Goal: Task Accomplishment & Management: Manage account settings

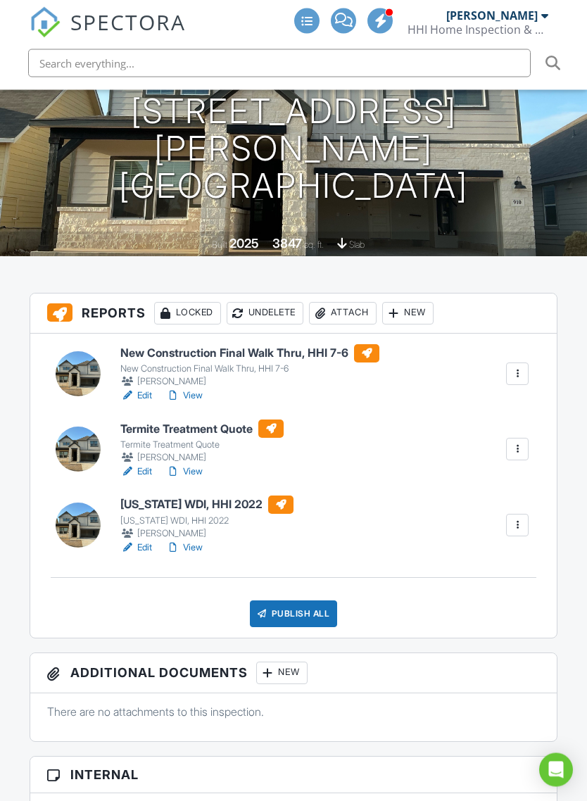
click at [277, 601] on div "Publish All" at bounding box center [294, 614] width 88 height 27
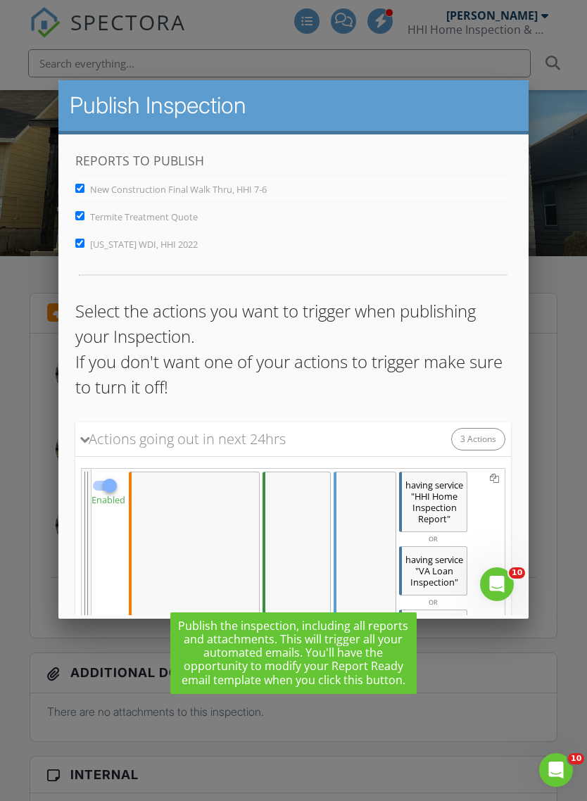
click at [89, 211] on label "Termite Treatment Quote" at bounding box center [136, 216] width 123 height 13
click at [85, 211] on input "Termite Treatment Quote" at bounding box center [79, 215] width 9 height 9
checkbox input "false"
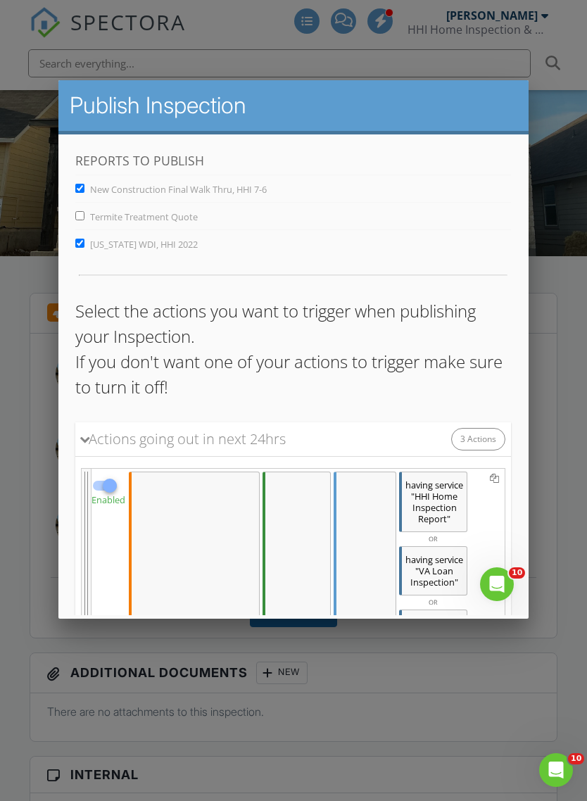
click at [87, 247] on label "[US_STATE] WDI, HHI 2022" at bounding box center [136, 243] width 123 height 13
click at [85, 247] on input "[US_STATE] WDI, HHI 2022" at bounding box center [79, 242] width 9 height 9
checkbox input "false"
click at [146, 448] on div "Actions going out in next 24hrs" at bounding box center [183, 438] width 205 height 21
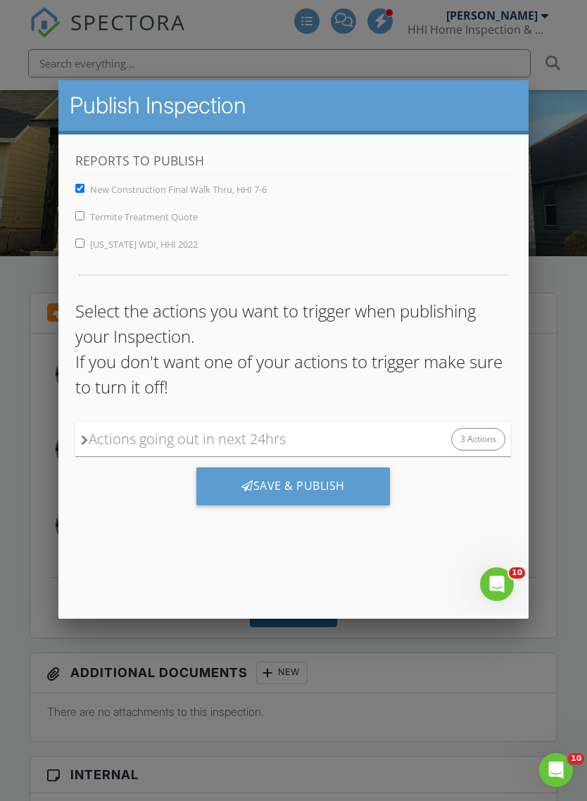
click at [85, 439] on icon at bounding box center [85, 439] width 8 height 11
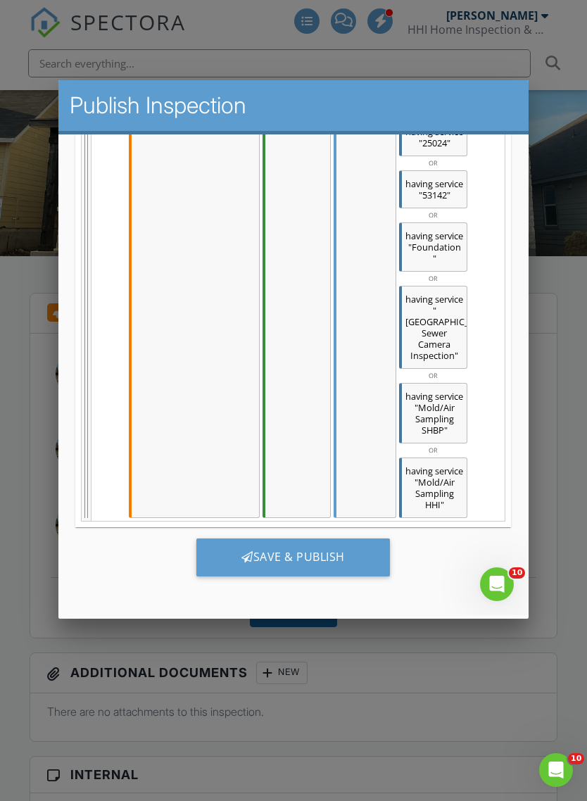
scroll to position [2890, 0]
click at [254, 549] on div "Save & Publish" at bounding box center [293, 557] width 194 height 38
